Goal: Task Accomplishment & Management: Complete application form

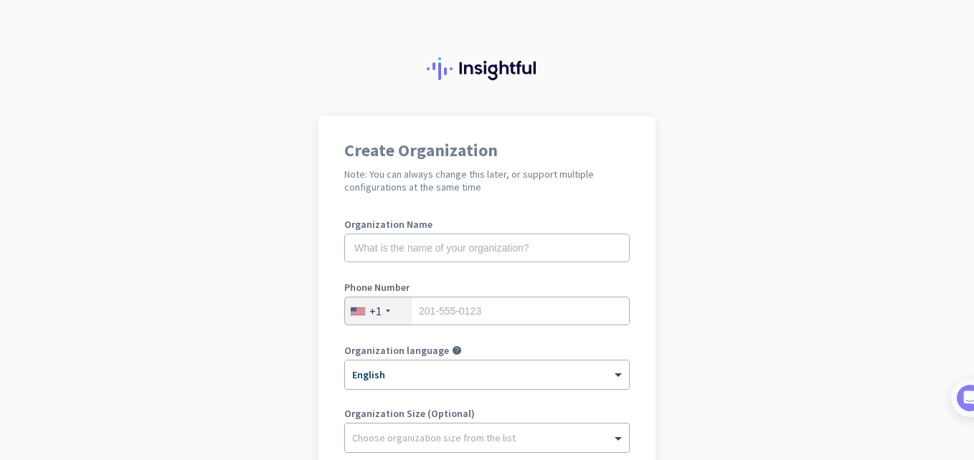
click at [275, 120] on app-onboarding-organization "Create Organization Note: You can always change this later, or support multiple…" at bounding box center [487, 405] width 974 height 578
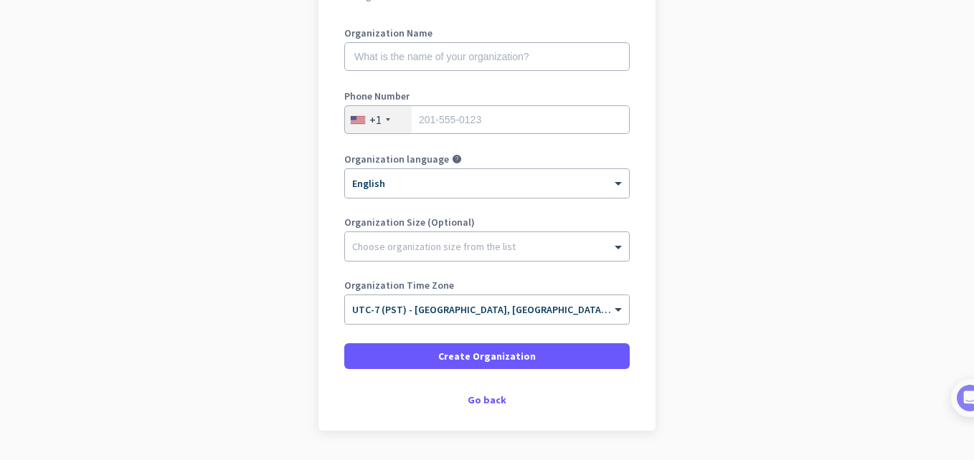
scroll to position [234, 0]
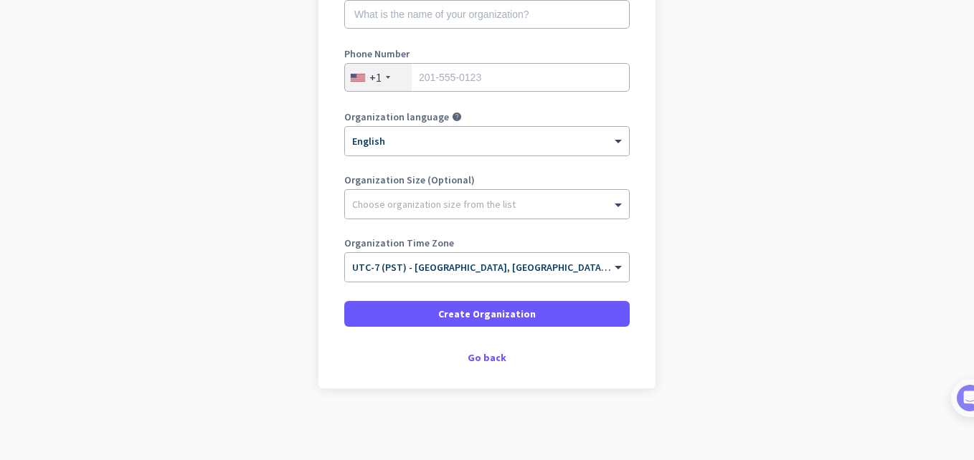
click at [483, 364] on div "Create Organization Note: You can always change this later, or support multiple…" at bounding box center [486, 135] width 337 height 506
click at [480, 361] on div "Go back" at bounding box center [486, 358] width 285 height 10
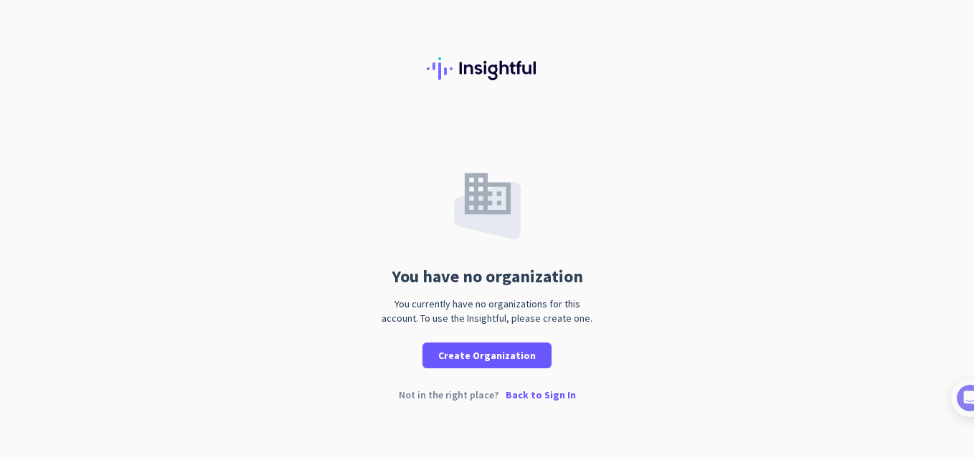
click at [544, 399] on p "Back to Sign In" at bounding box center [541, 395] width 70 height 10
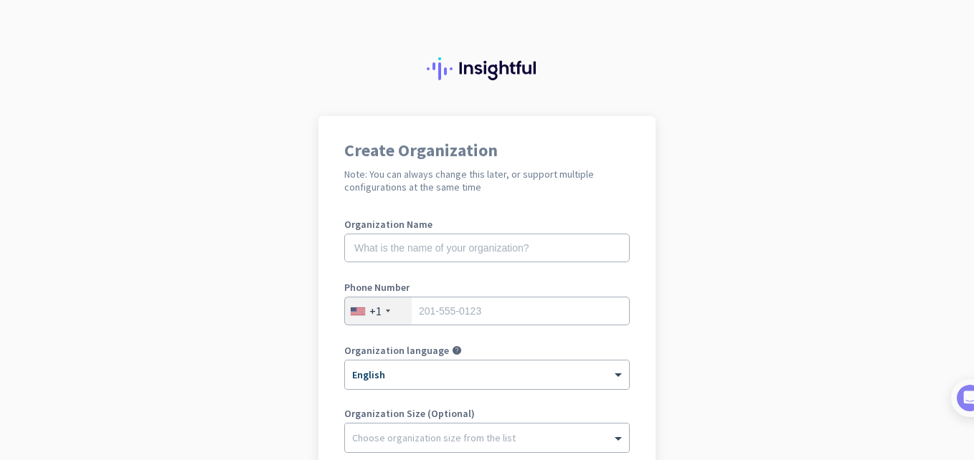
drag, startPoint x: 0, startPoint y: 0, endPoint x: 790, endPoint y: 173, distance: 808.3
click at [790, 173] on app-onboarding-organization "Create Organization Note: You can always change this later, or support multiple…" at bounding box center [487, 426] width 974 height 621
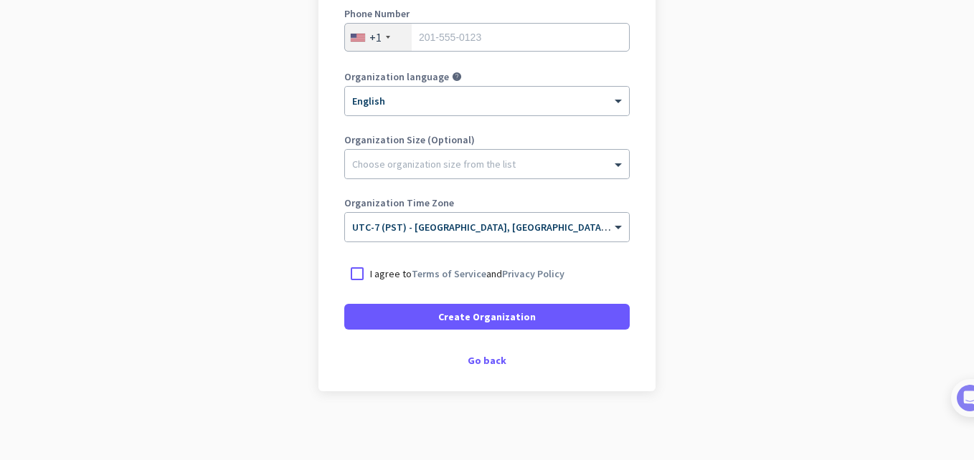
scroll to position [277, 0]
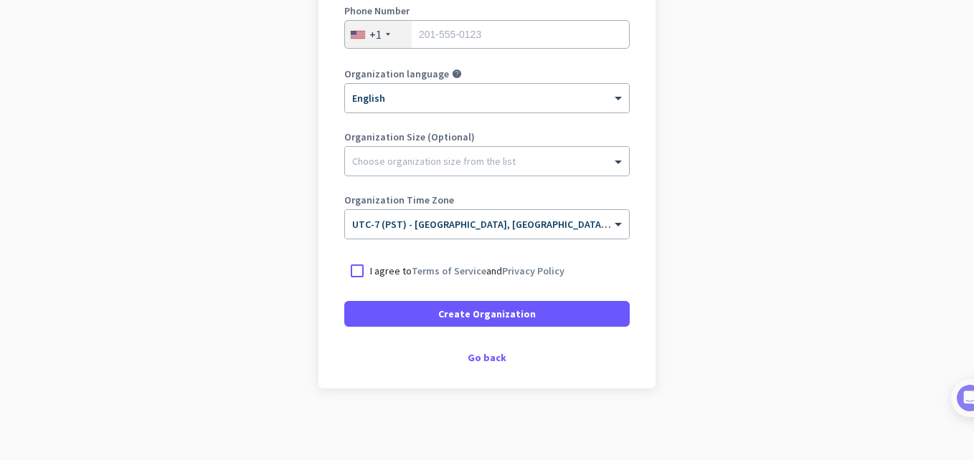
click at [376, 0] on div "Organization Name Phone Number +1 Organization language help × English Organiza…" at bounding box center [486, 98] width 285 height 310
